Goal: Check status: Check status

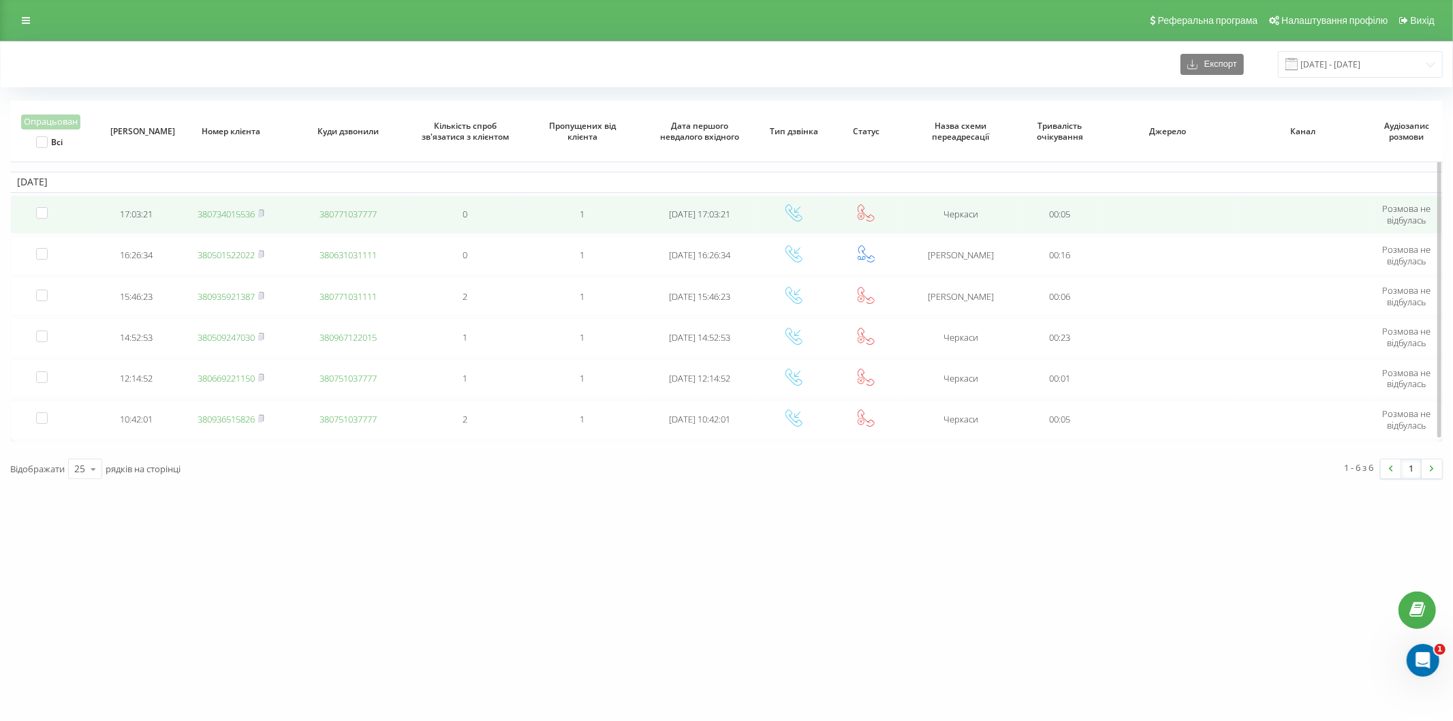
click at [221, 216] on link "380734015536" at bounding box center [226, 214] width 57 height 12
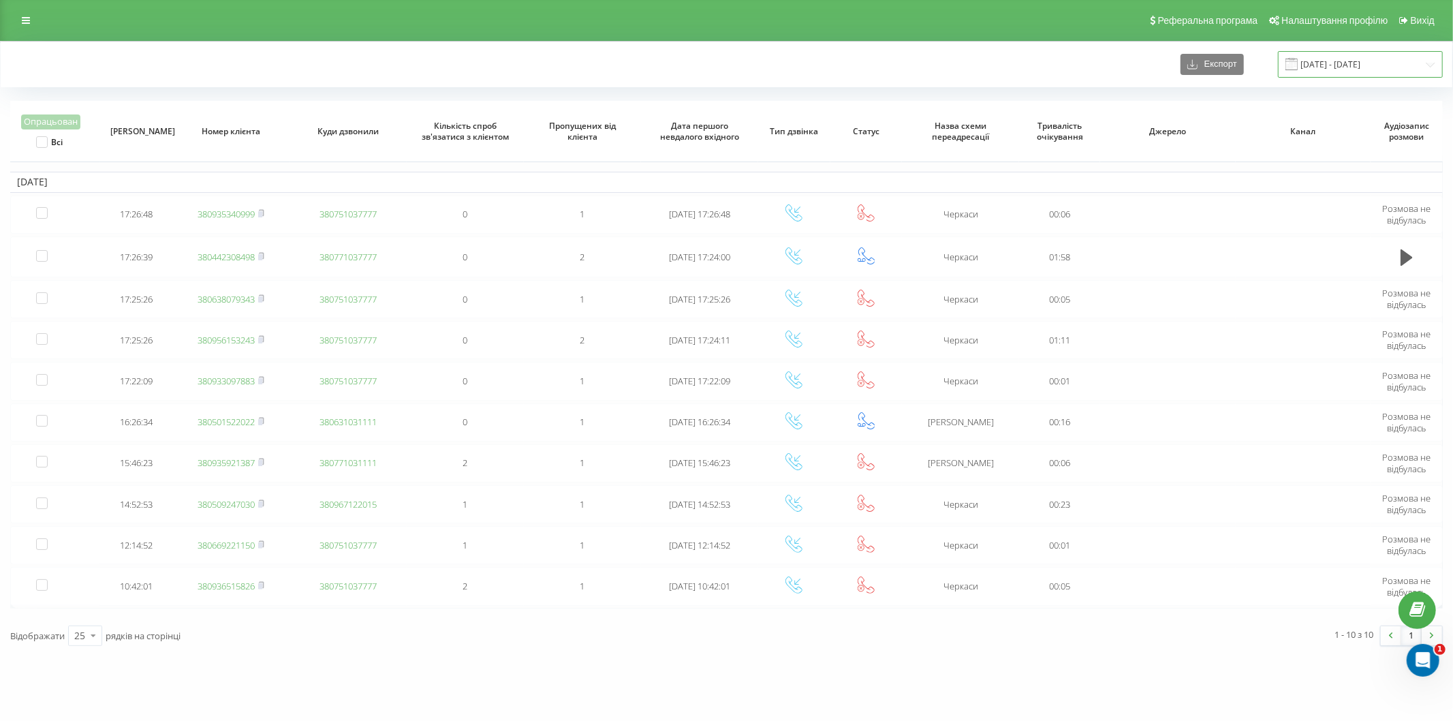
click at [1338, 66] on input "[DATE] - [DATE]" at bounding box center [1360, 64] width 165 height 27
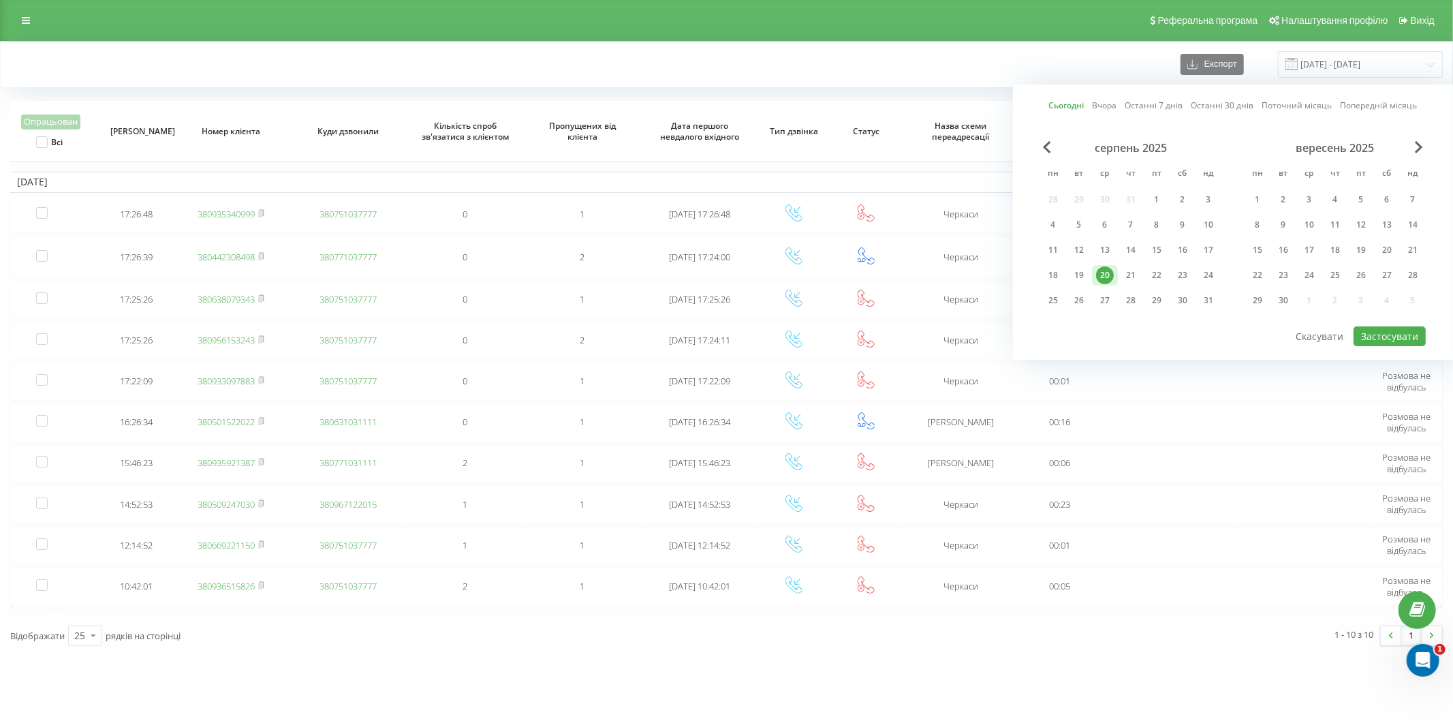
click at [1073, 106] on link "Сьогодні" at bounding box center [1066, 105] width 35 height 13
click at [1381, 334] on button "Застосувати" at bounding box center [1389, 336] width 72 height 20
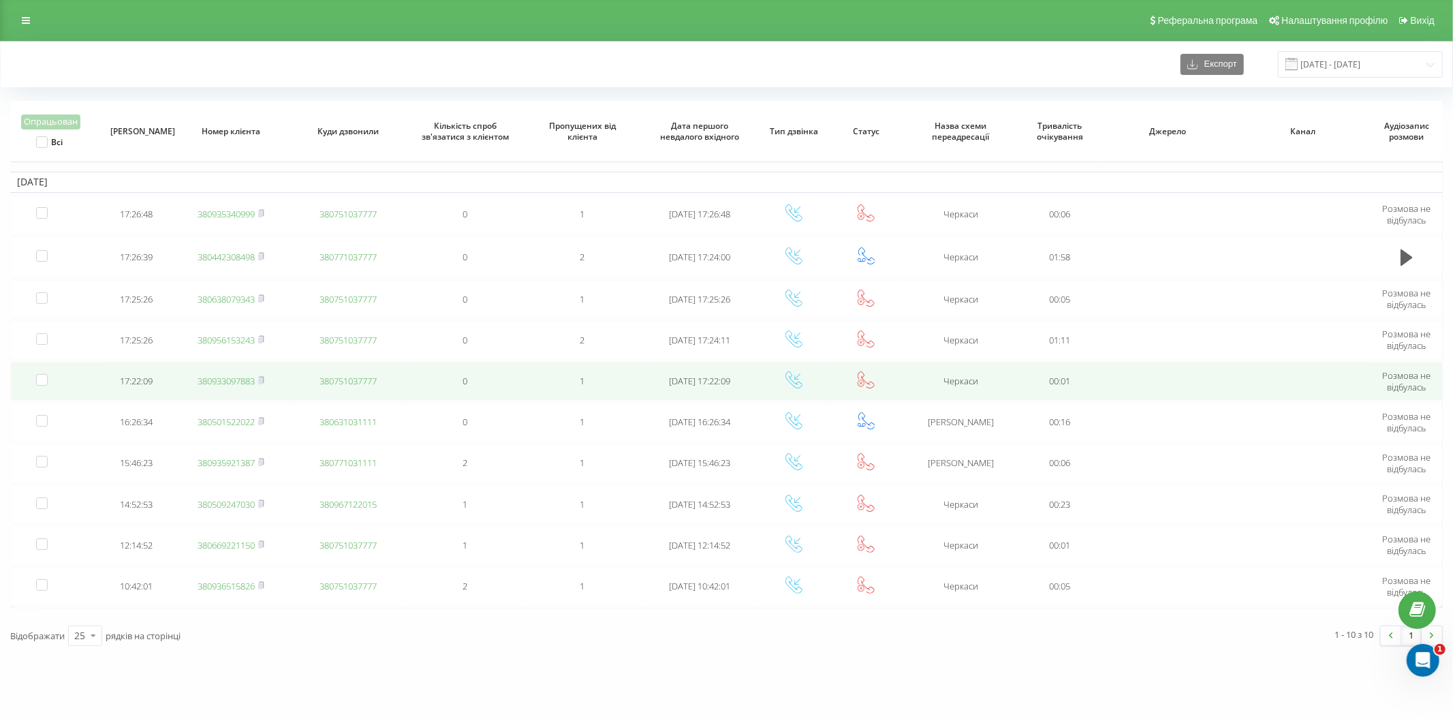
click at [212, 377] on link "380933097883" at bounding box center [226, 381] width 57 height 12
click at [227, 379] on link "380501522022" at bounding box center [226, 381] width 57 height 12
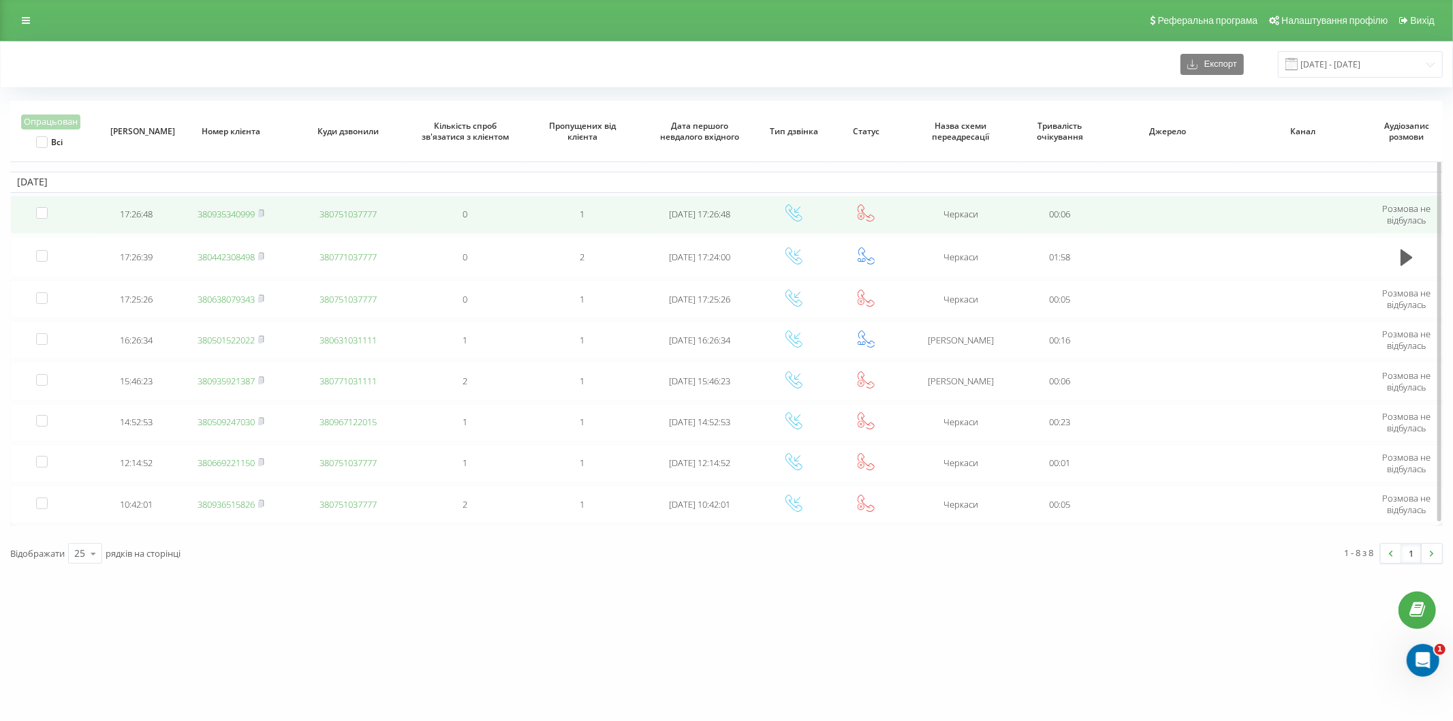
click at [232, 216] on link "380935340999" at bounding box center [226, 214] width 57 height 12
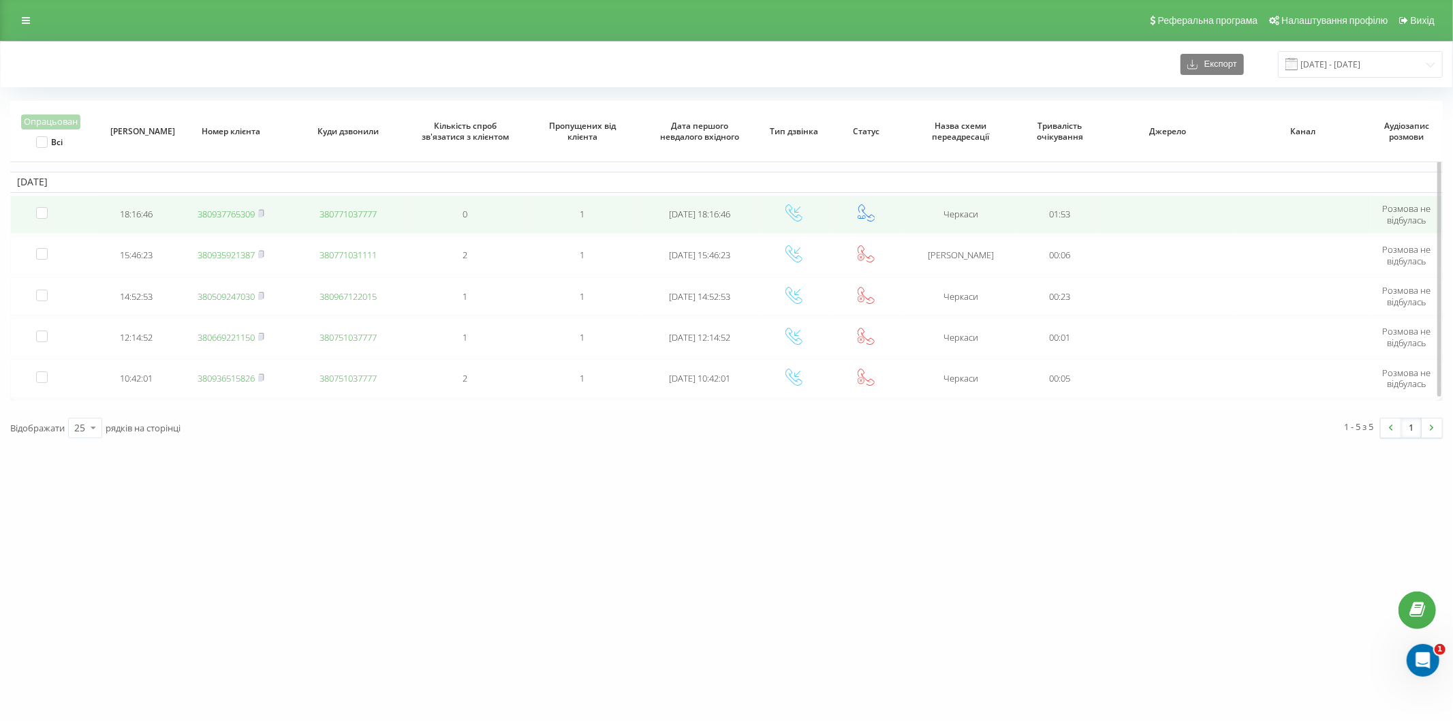
click at [227, 212] on link "380937765309" at bounding box center [226, 214] width 57 height 12
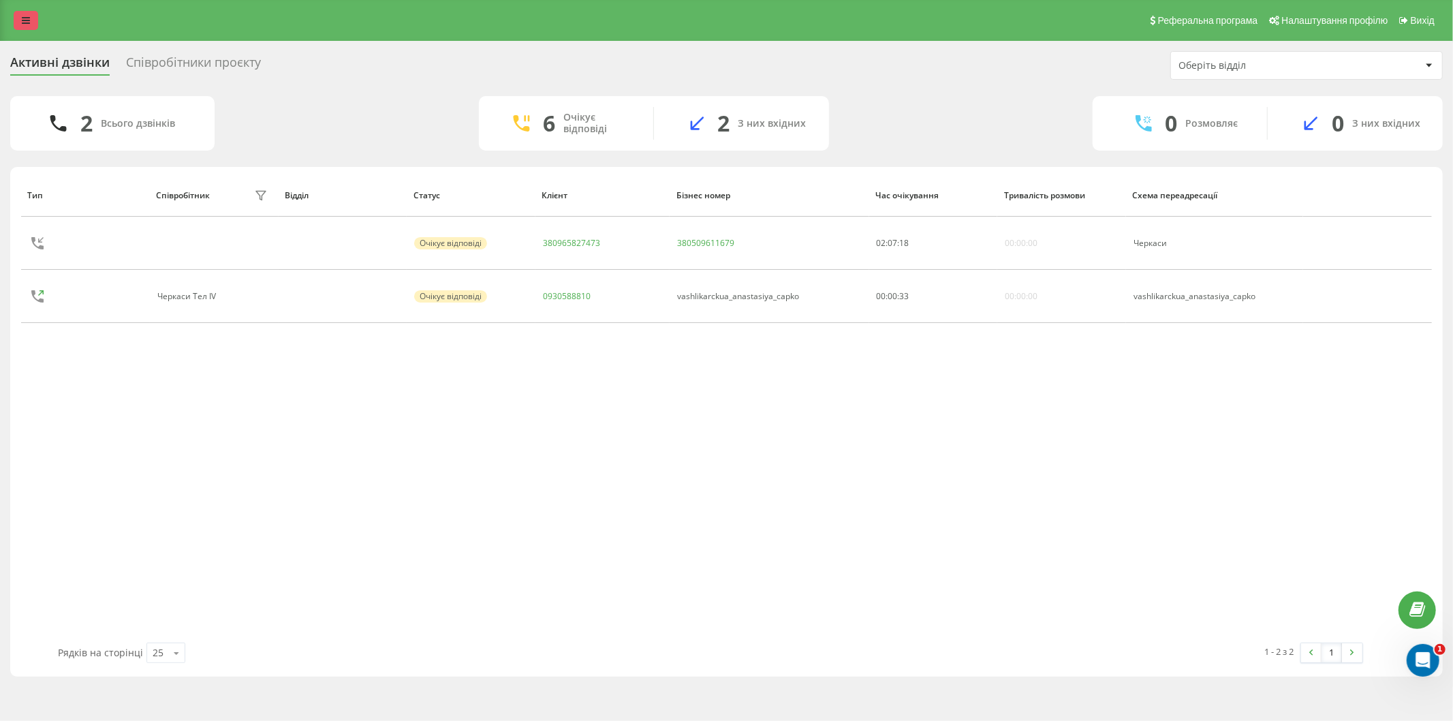
click at [28, 24] on icon at bounding box center [26, 21] width 8 height 10
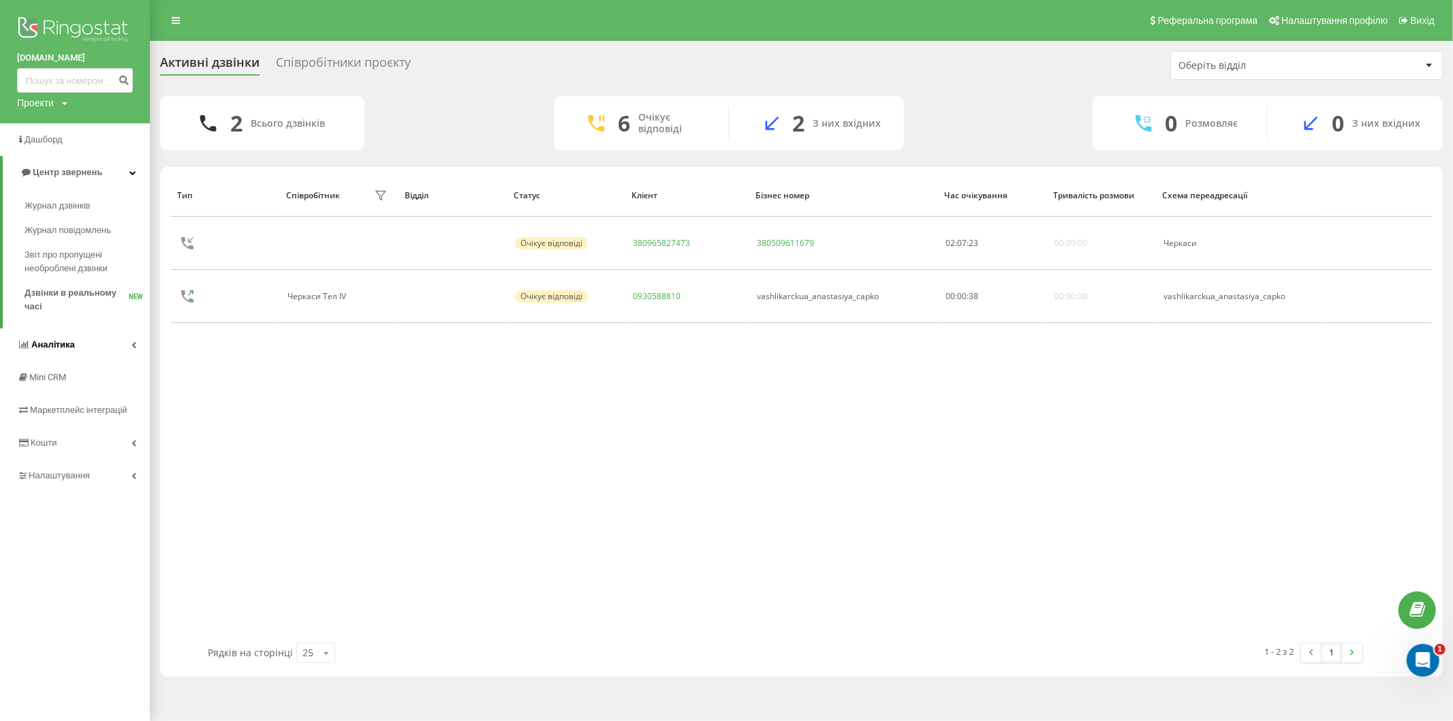
click at [134, 342] on icon at bounding box center [133, 344] width 5 height 7
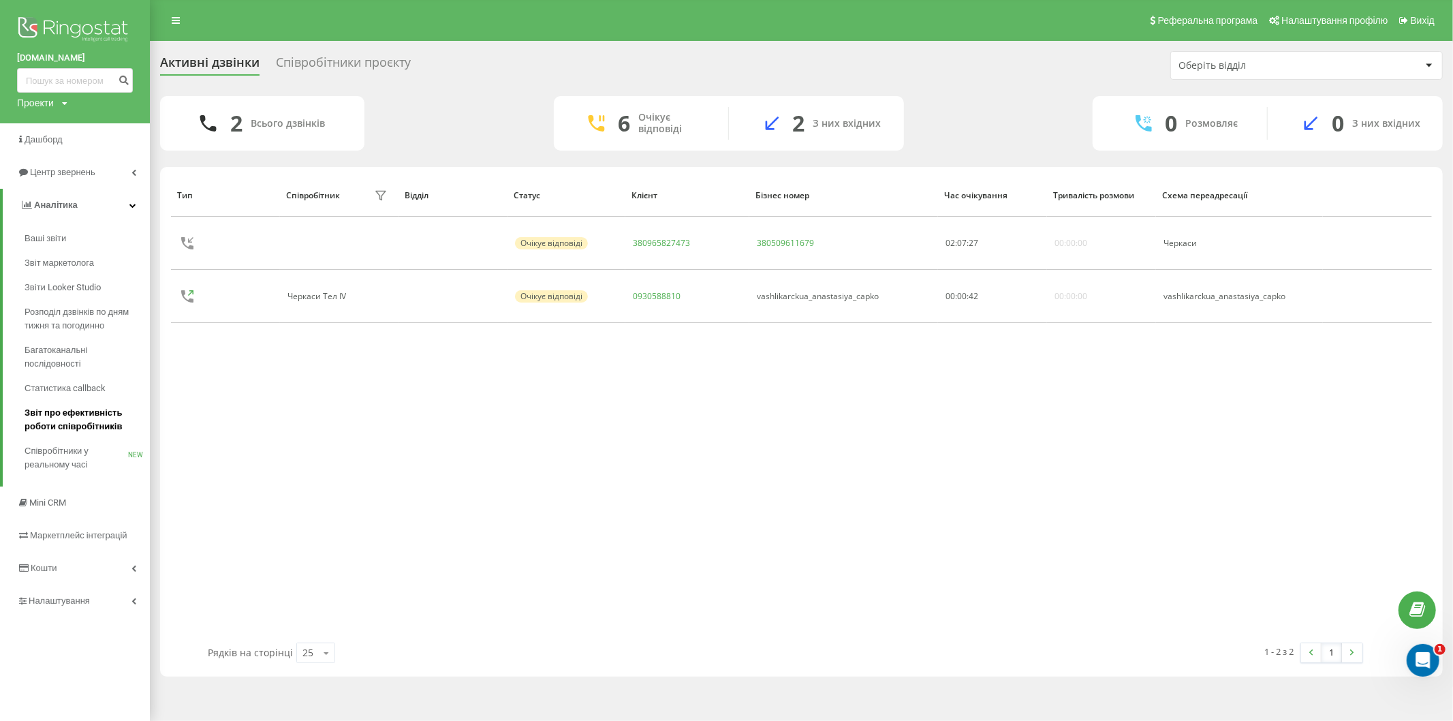
click at [99, 424] on span "Звіт про ефективність роботи співробітників" at bounding box center [84, 419] width 119 height 27
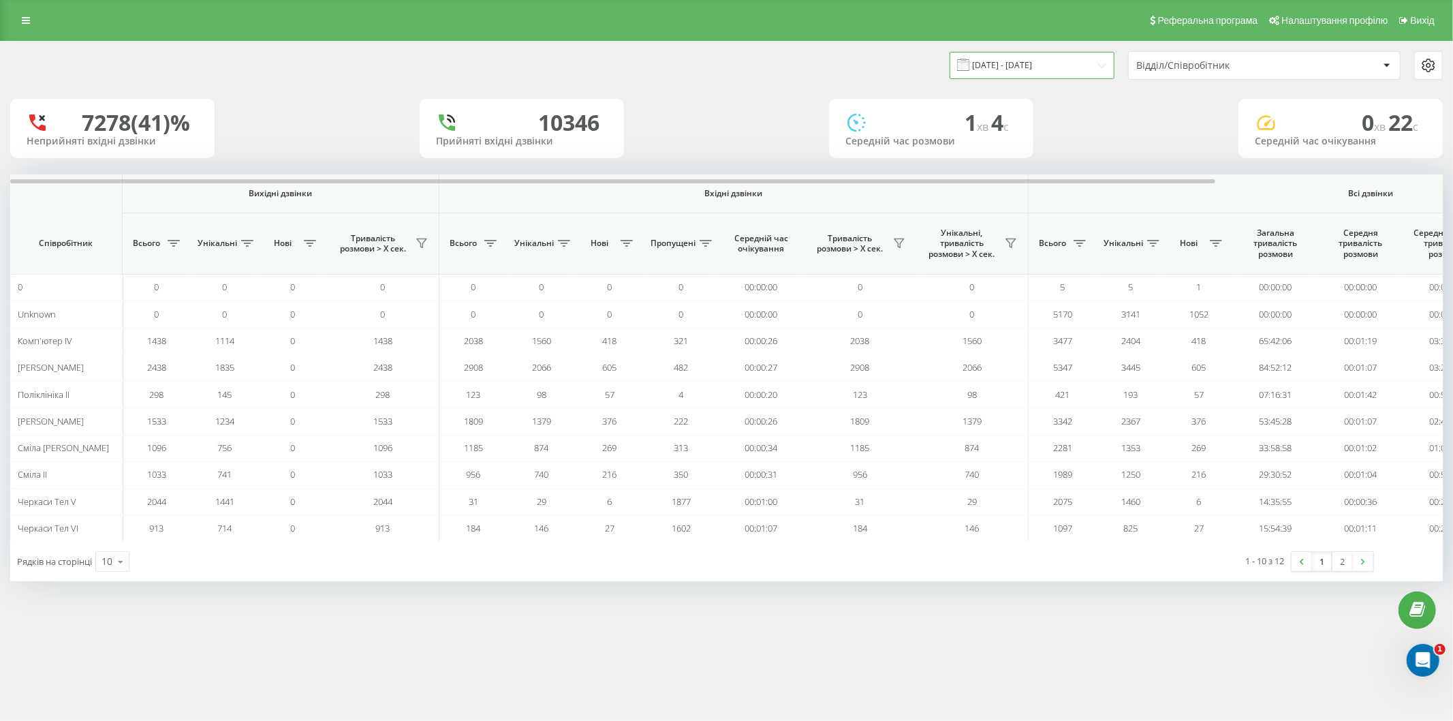
click at [1004, 58] on input "20.07.2025 - 20.08.2025" at bounding box center [1031, 65] width 165 height 27
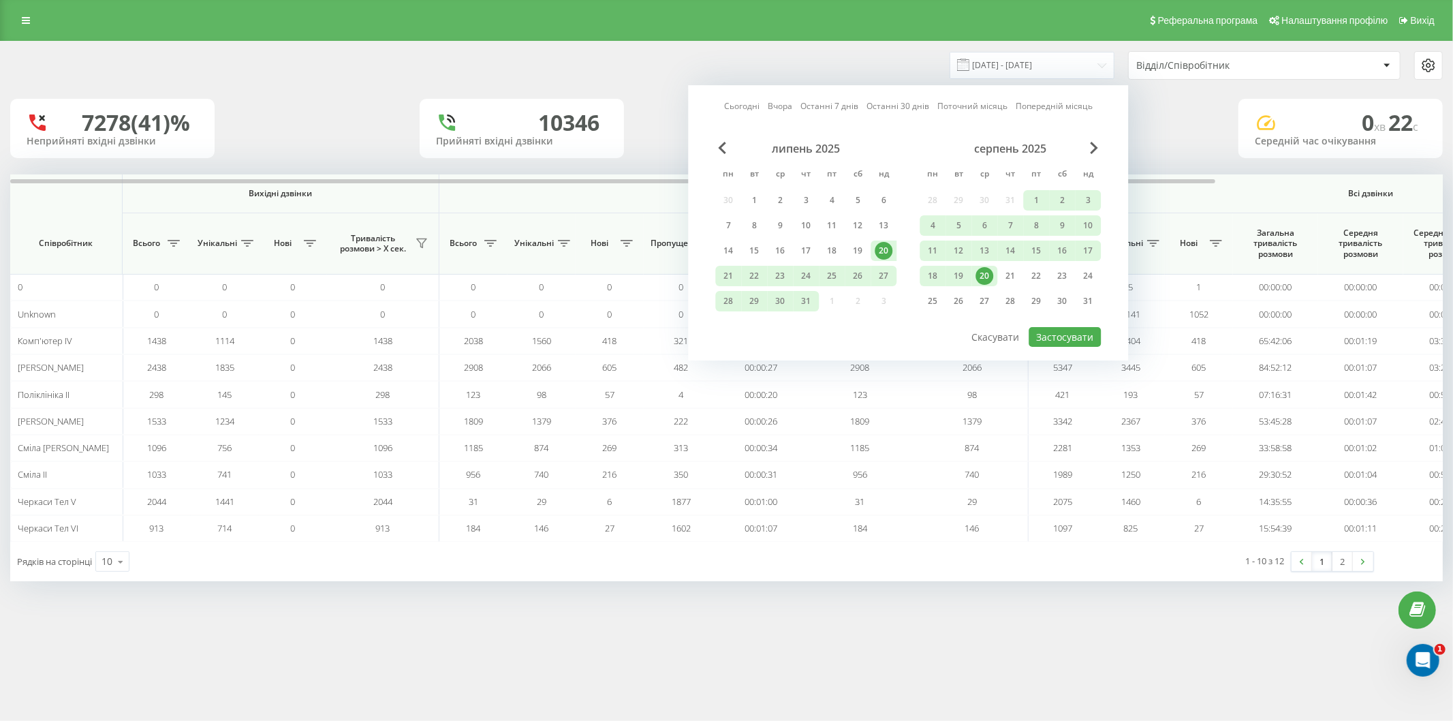
click at [742, 101] on link "Сьогодні" at bounding box center [741, 106] width 35 height 13
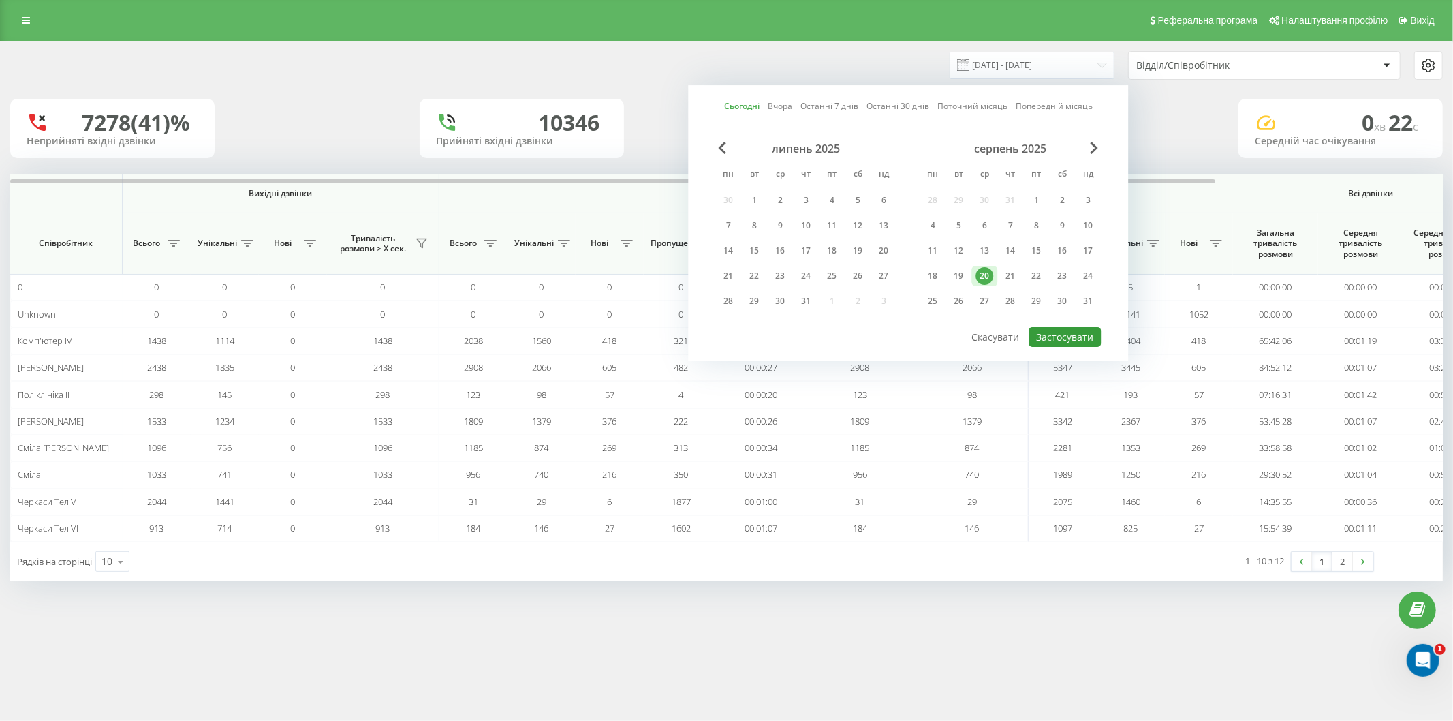
click at [1076, 332] on button "Застосувати" at bounding box center [1064, 337] width 72 height 20
type input "[DATE] - [DATE]"
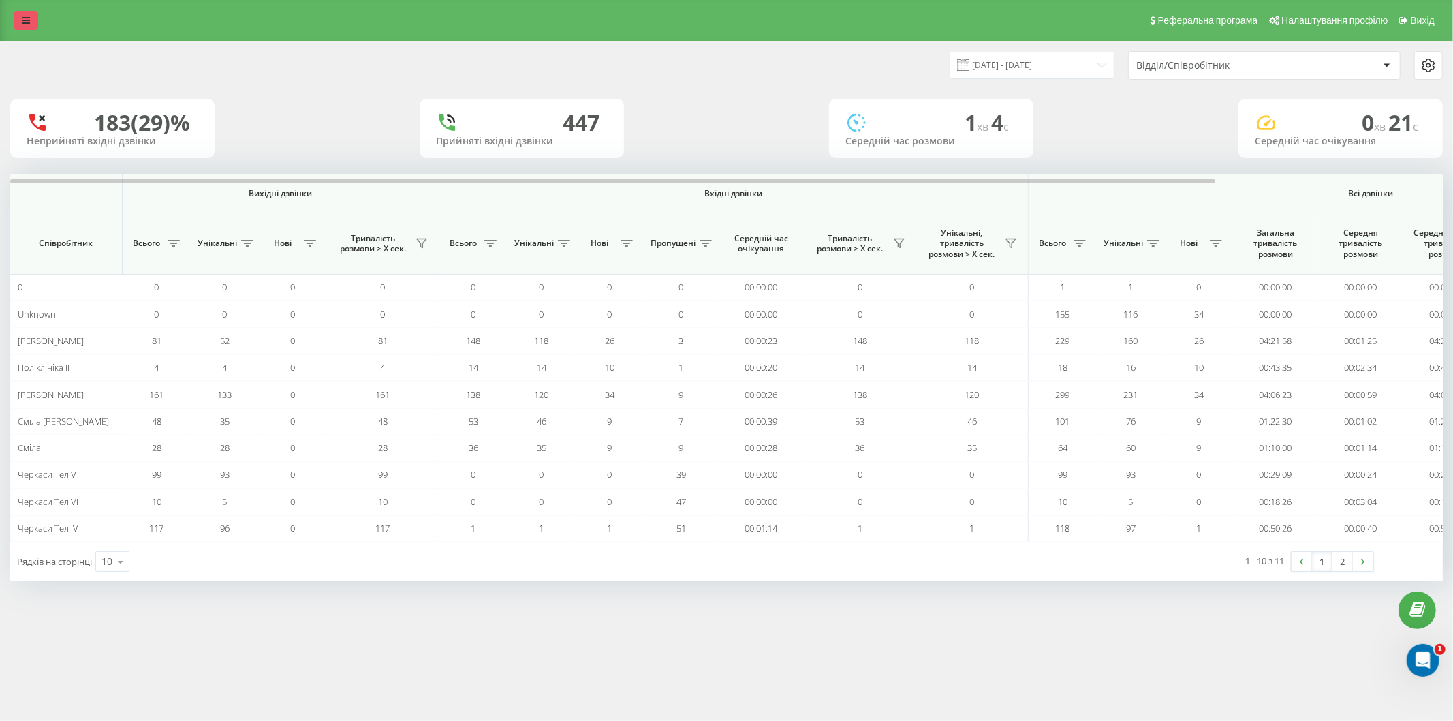
click at [31, 19] on link at bounding box center [26, 20] width 25 height 19
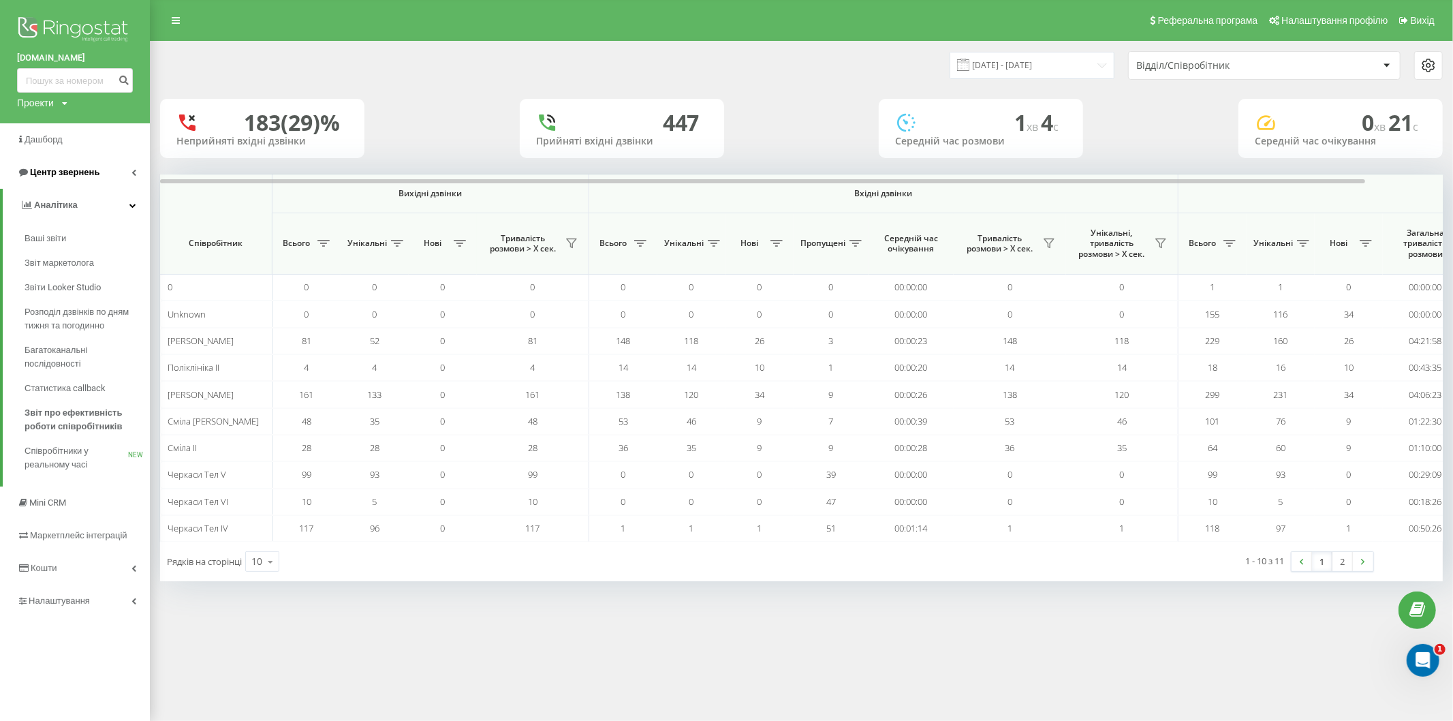
click at [134, 176] on icon at bounding box center [133, 172] width 5 height 7
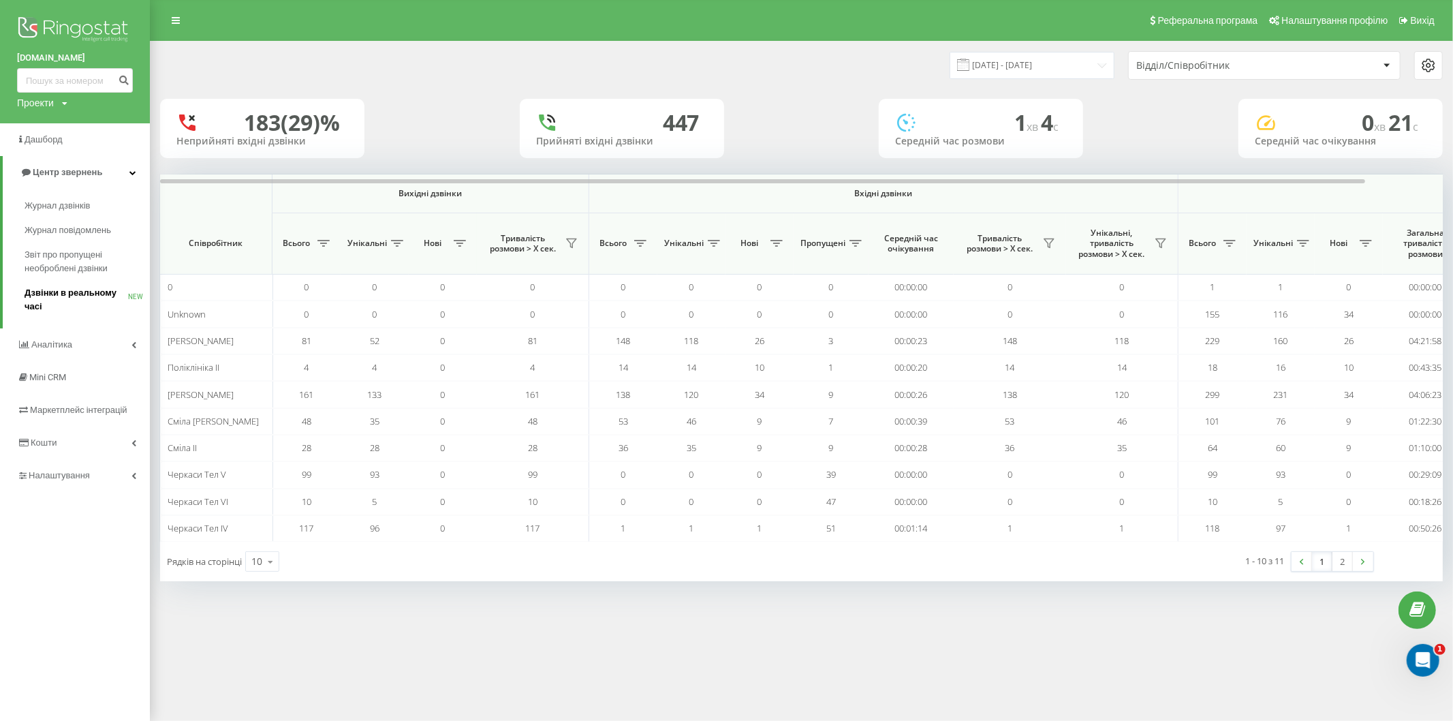
click at [104, 292] on span "Дзвінки в реальному часі" at bounding box center [77, 299] width 104 height 27
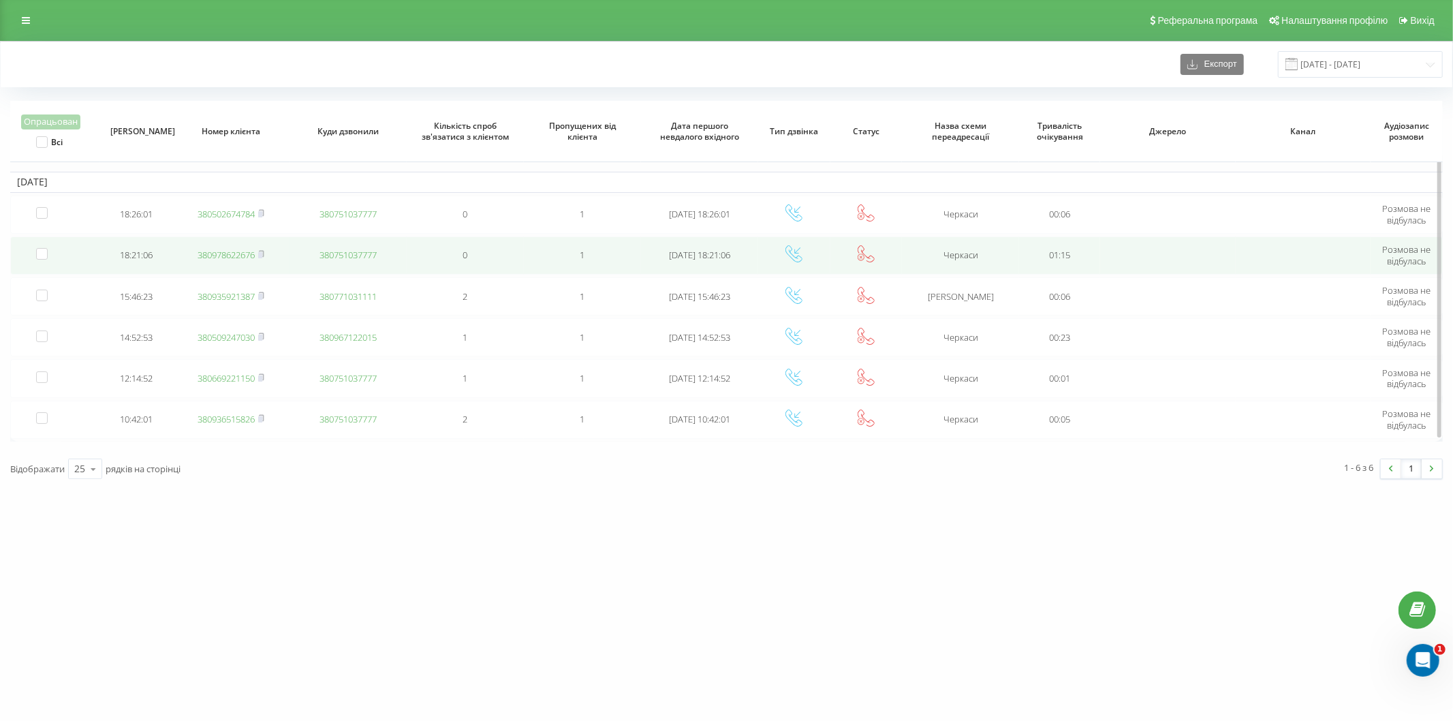
click at [225, 260] on link "380978622676" at bounding box center [226, 255] width 57 height 12
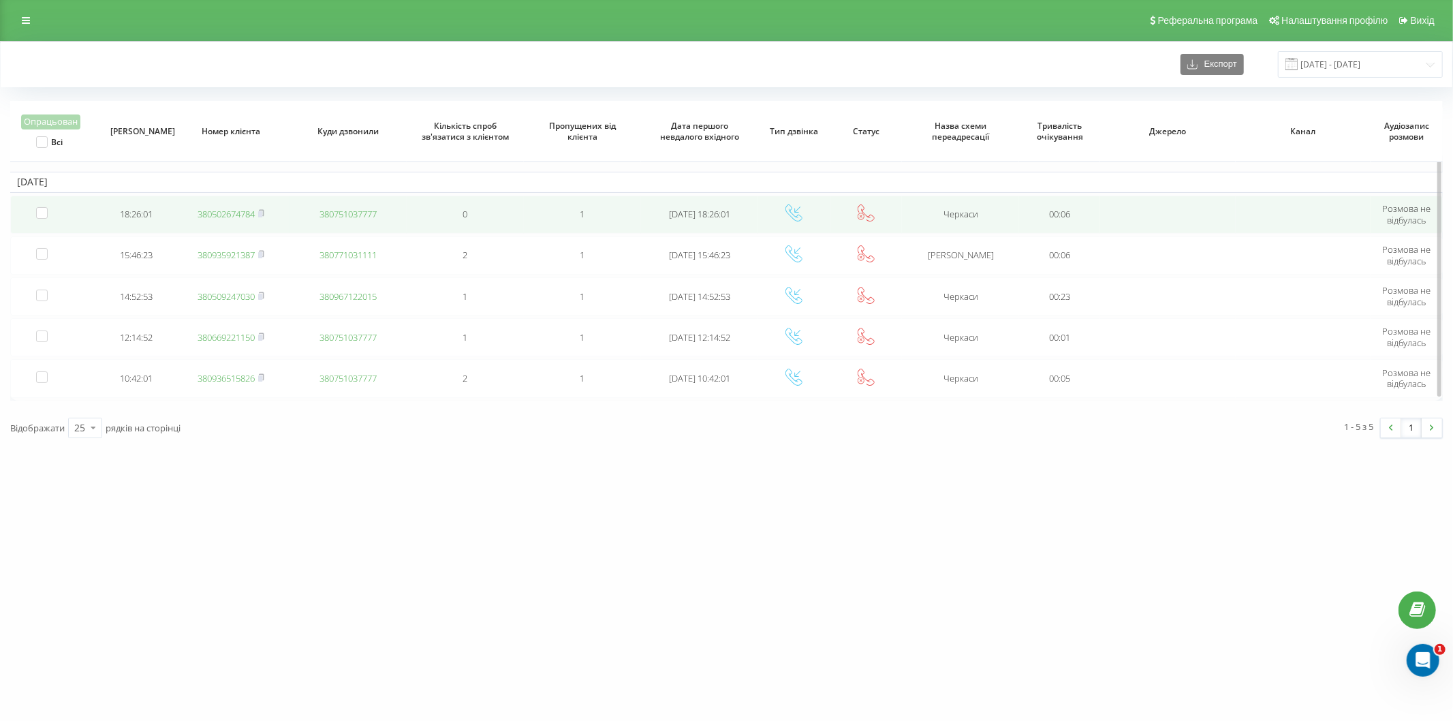
click at [220, 212] on link "380502674784" at bounding box center [226, 214] width 57 height 12
